Goal: Transaction & Acquisition: Purchase product/service

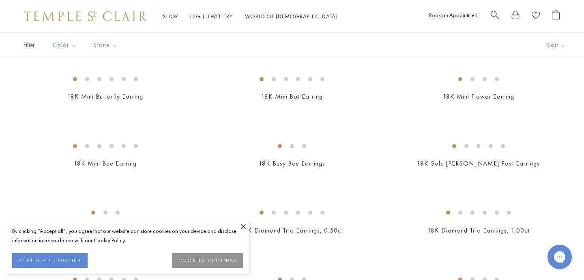
scroll to position [268, 0]
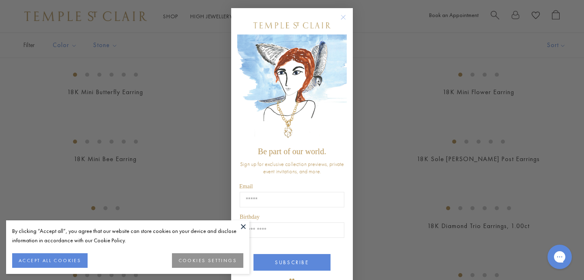
click at [243, 225] on button at bounding box center [243, 226] width 12 height 12
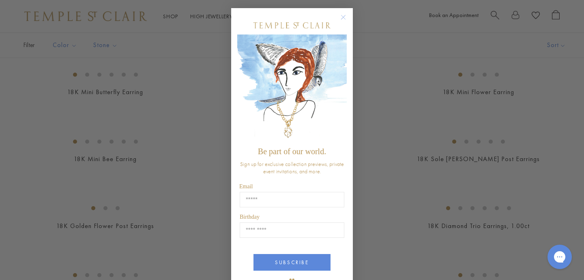
click at [342, 18] on circle "Close dialog" at bounding box center [344, 18] width 10 height 10
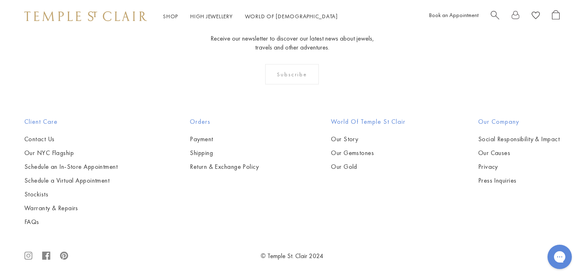
scroll to position [1776, 0]
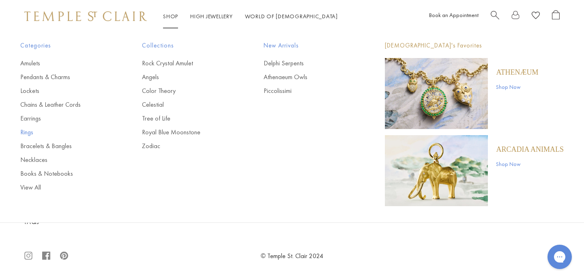
click at [27, 131] on link "Rings" at bounding box center [64, 132] width 89 height 9
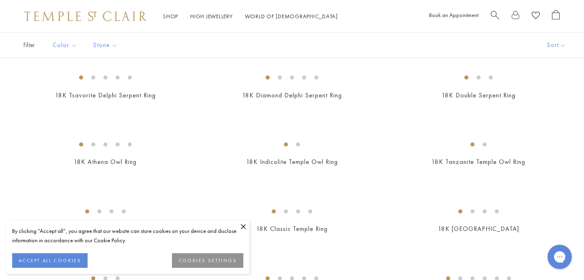
scroll to position [83, 0]
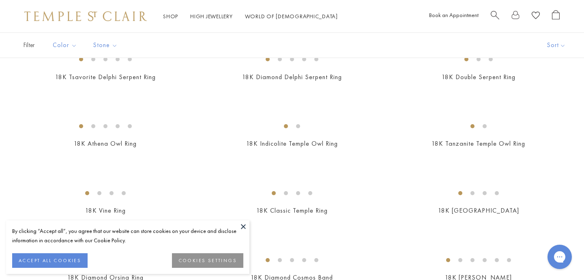
click at [245, 226] on button at bounding box center [243, 226] width 12 height 12
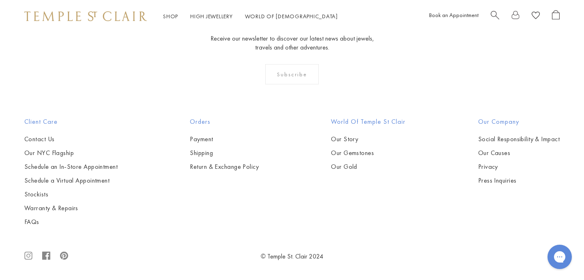
scroll to position [3026, 0]
click at [0, 0] on img at bounding box center [0, 0] width 0 height 0
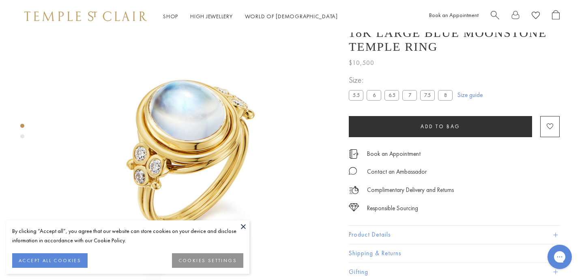
click at [245, 224] on button at bounding box center [243, 226] width 12 height 12
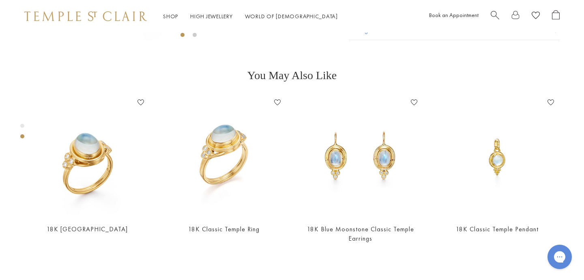
scroll to position [286, 0]
